Goal: Information Seeking & Learning: Learn about a topic

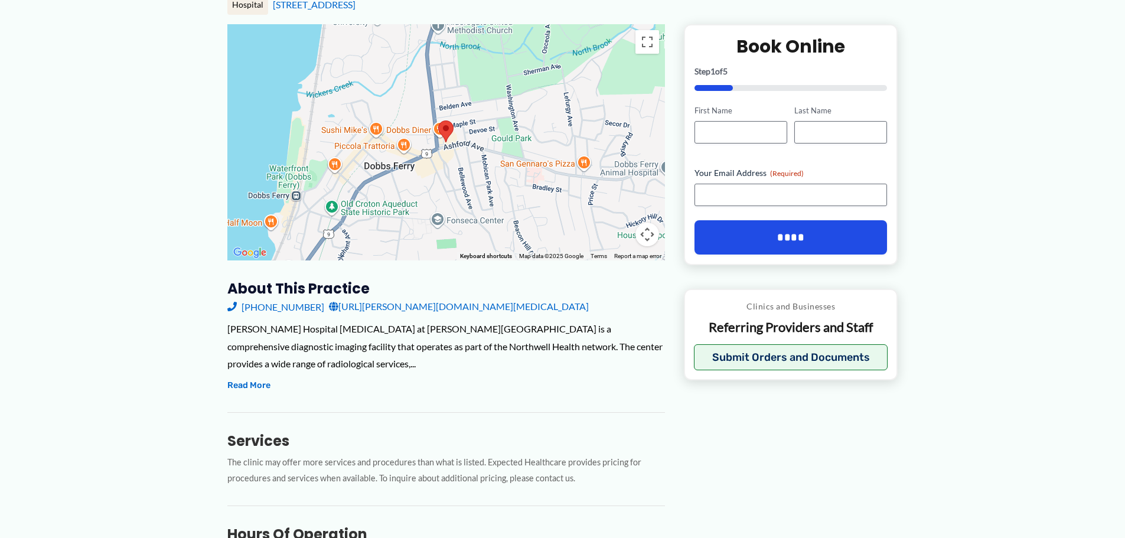
scroll to position [177, 0]
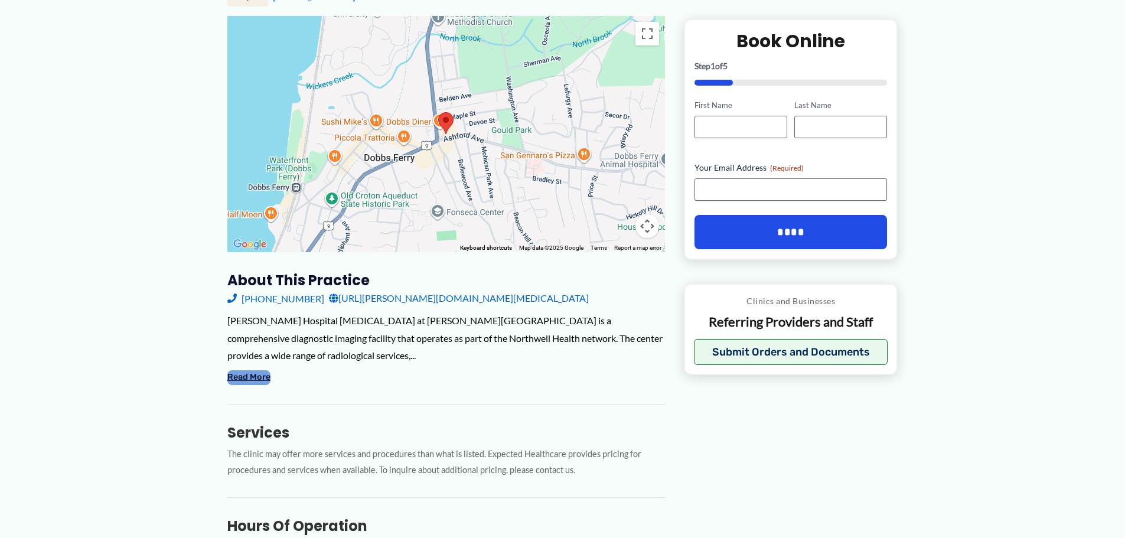
click at [264, 370] on button "Read More" at bounding box center [248, 377] width 43 height 14
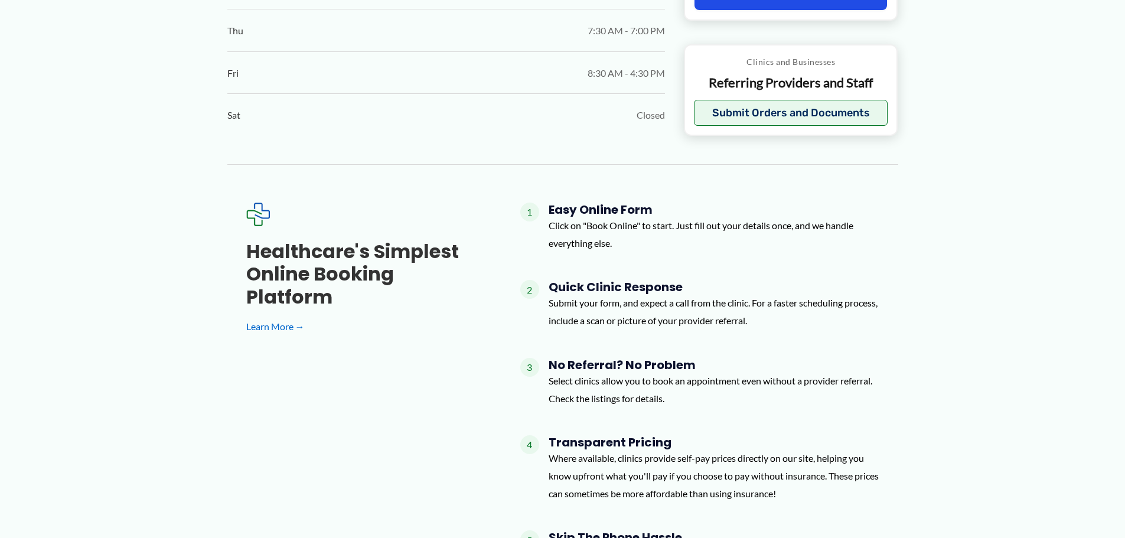
scroll to position [1063, 0]
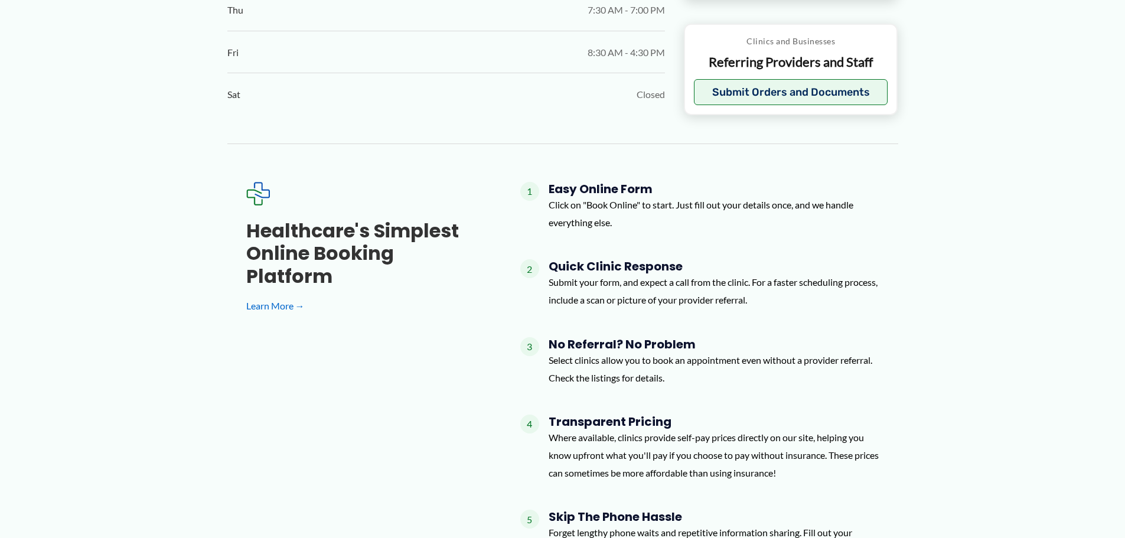
click at [617, 337] on h4 "No Referral? No Problem" at bounding box center [713, 344] width 331 height 14
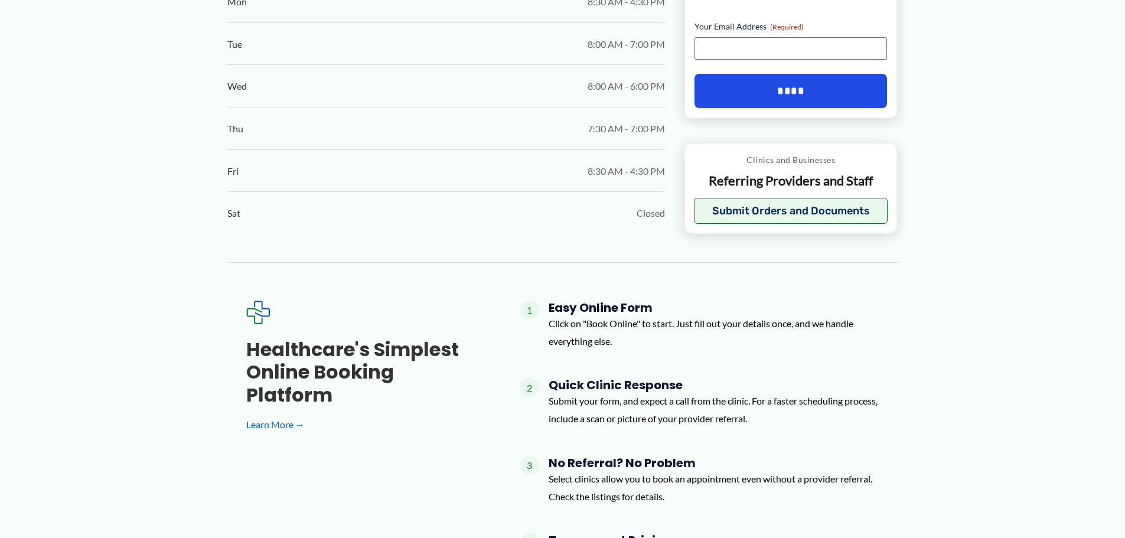
scroll to position [923, 0]
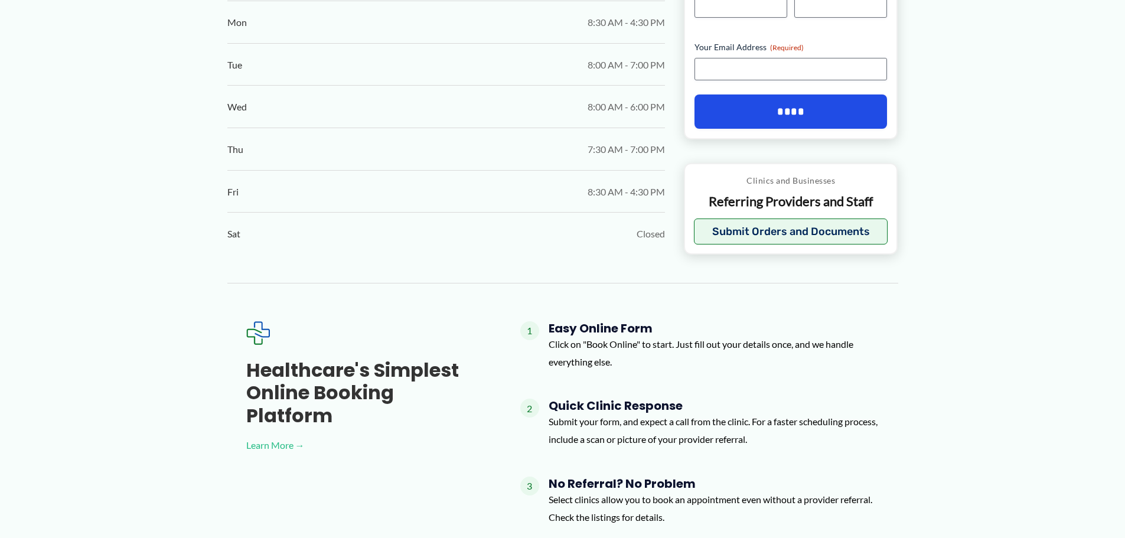
click at [265, 436] on link "Learn More →" at bounding box center [364, 445] width 236 height 18
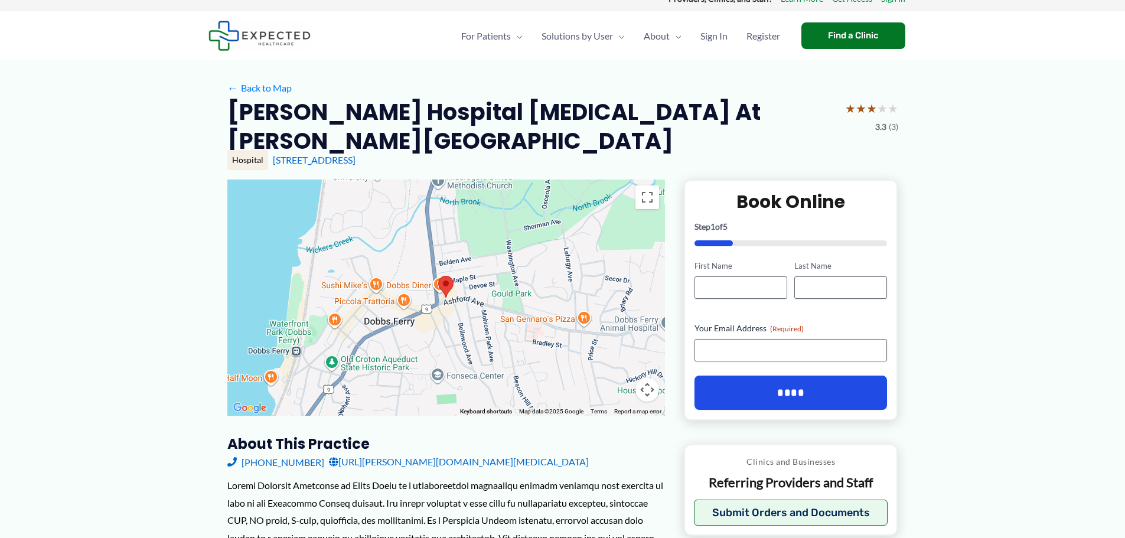
scroll to position [0, 0]
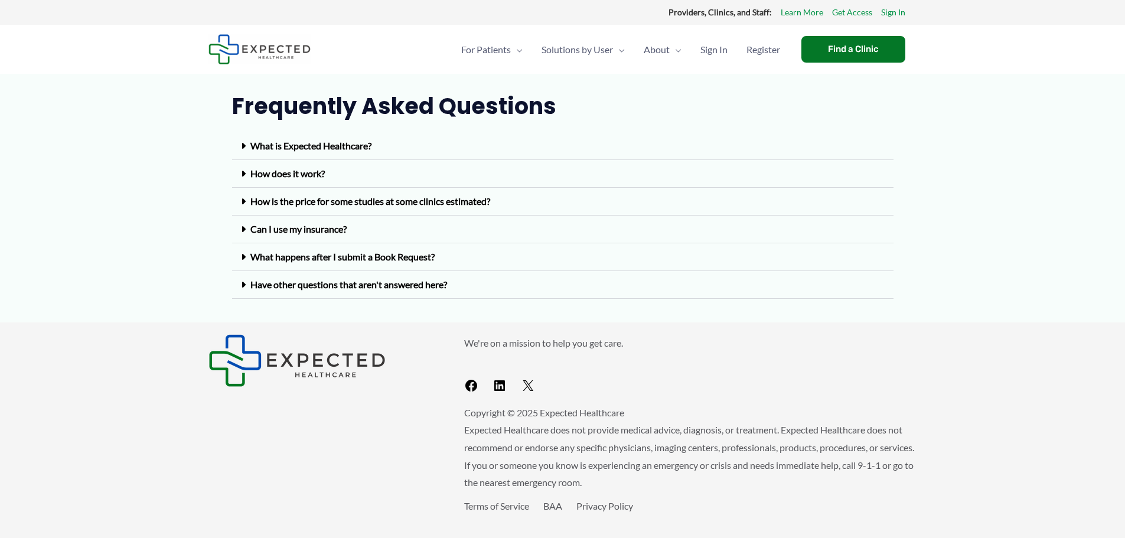
click at [243, 149] on icon at bounding box center [243, 145] width 5 height 9
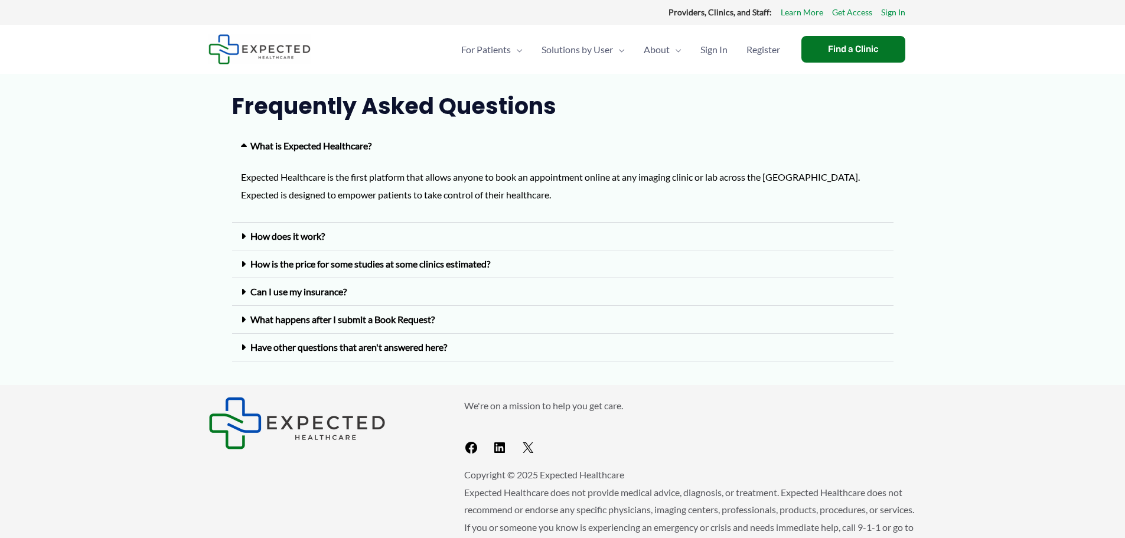
click at [243, 234] on icon at bounding box center [243, 235] width 5 height 9
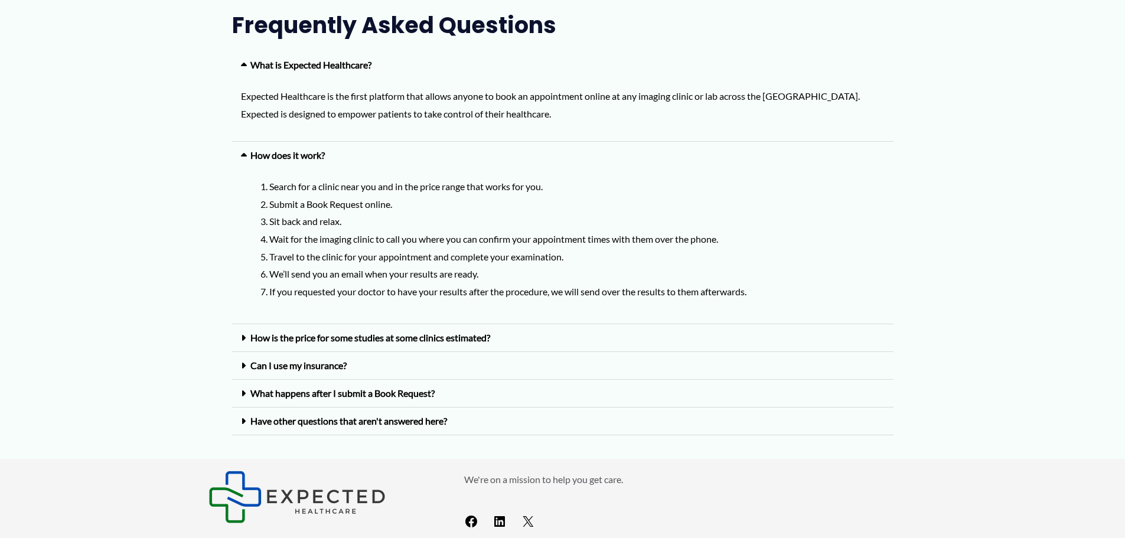
scroll to position [118, 0]
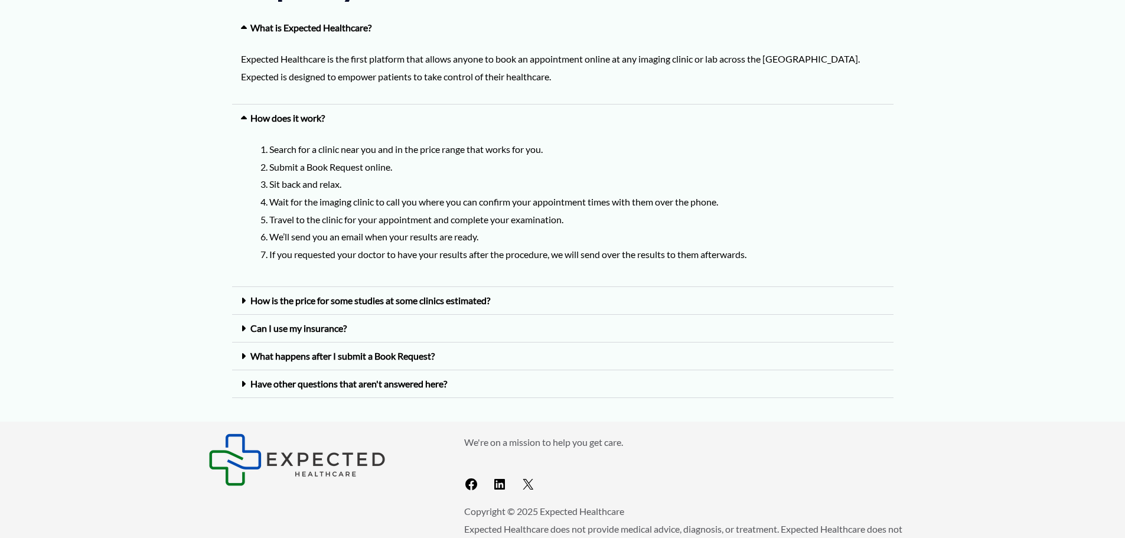
click at [247, 330] on span at bounding box center [245, 327] width 9 height 9
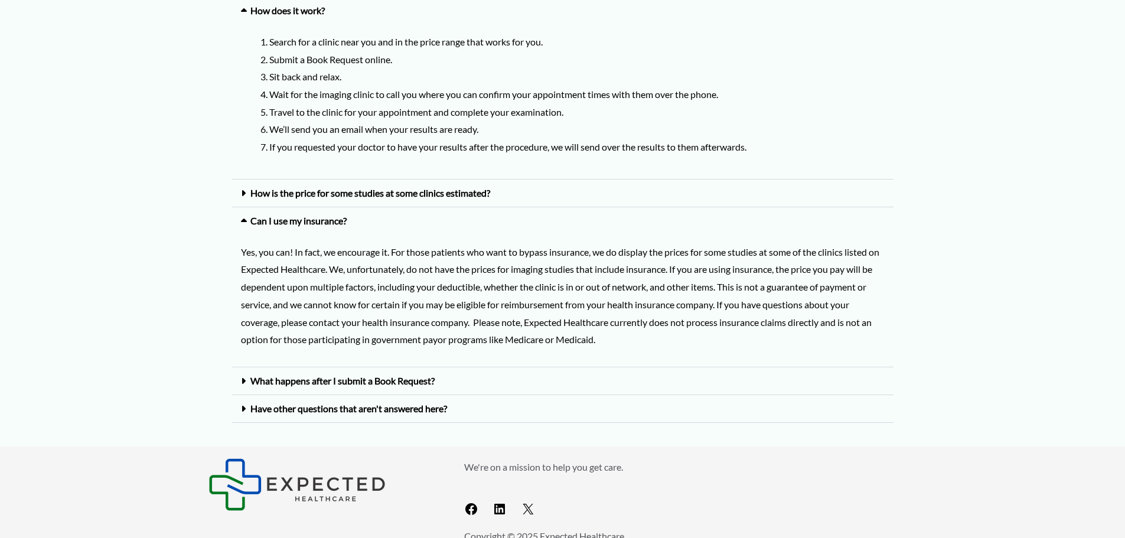
scroll to position [236, 0]
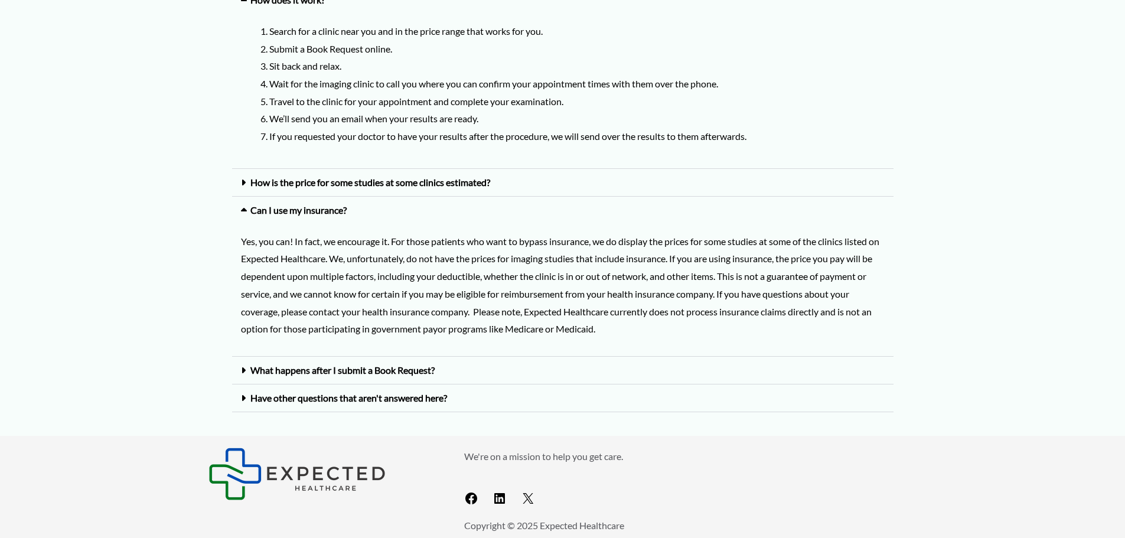
click at [249, 368] on span at bounding box center [245, 369] width 9 height 9
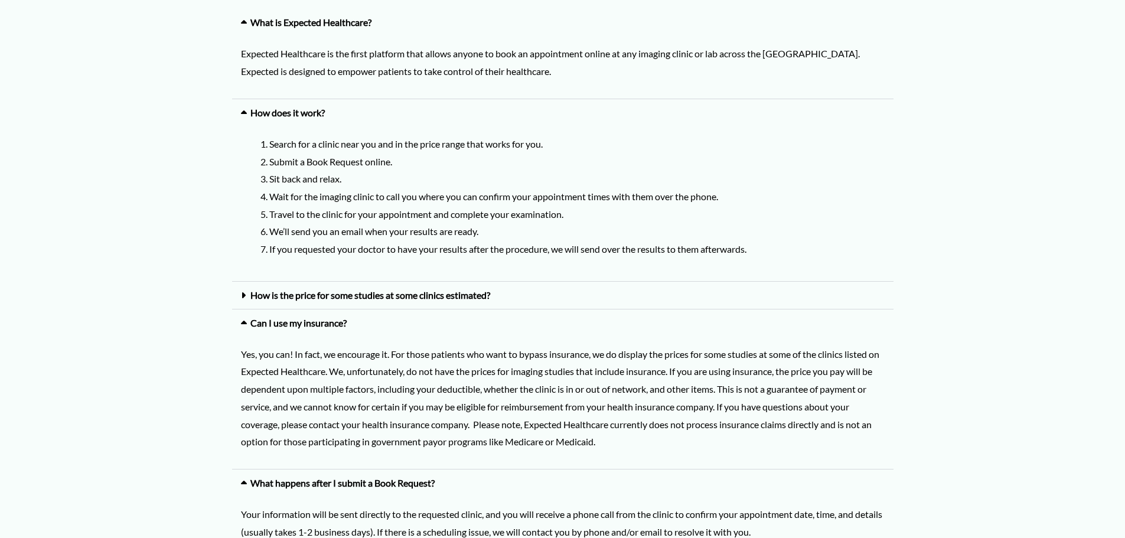
scroll to position [118, 0]
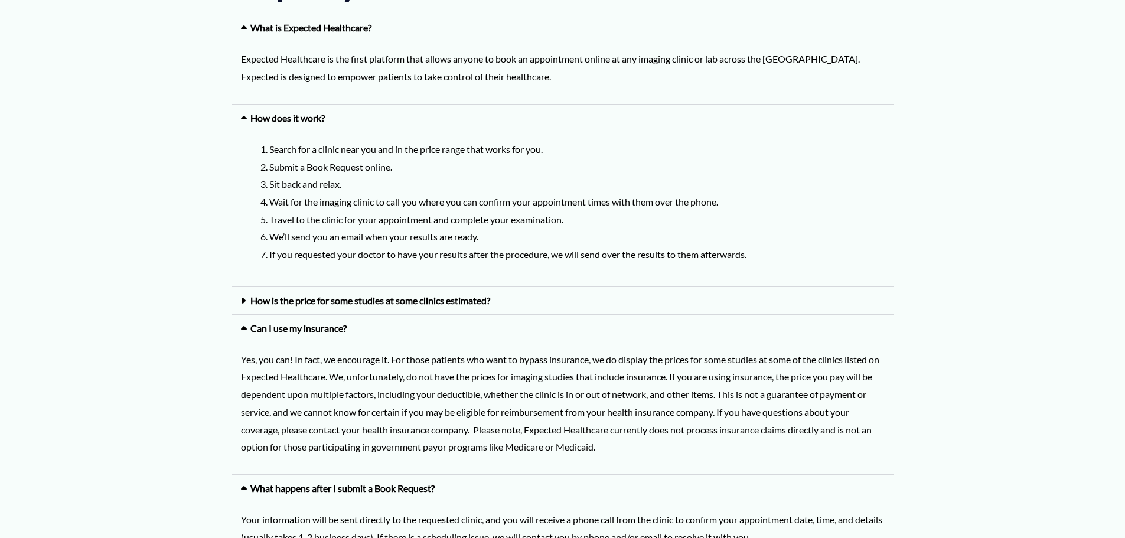
click at [246, 300] on span at bounding box center [245, 300] width 9 height 9
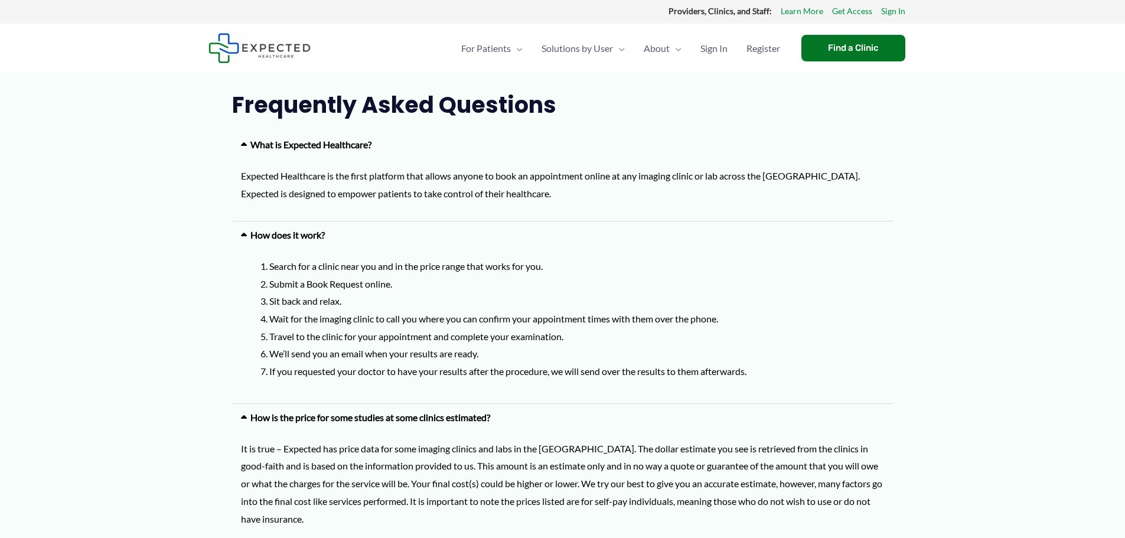
scroll to position [0, 0]
